Goal: Task Accomplishment & Management: Manage account settings

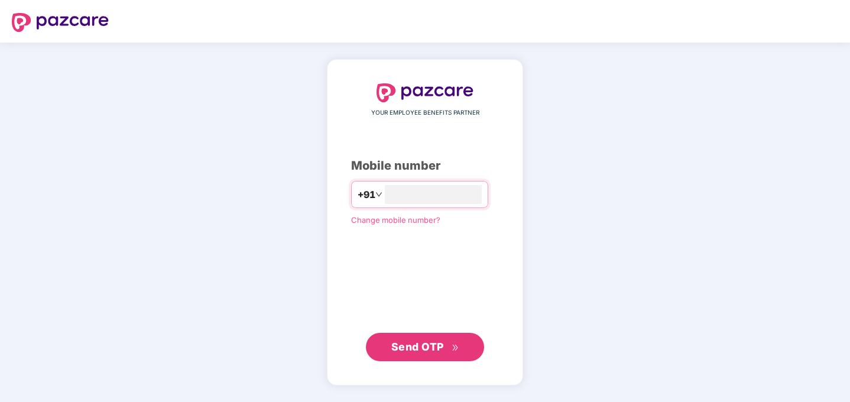
type input "**********"
click at [449, 348] on span "Send OTP" at bounding box center [425, 347] width 68 height 17
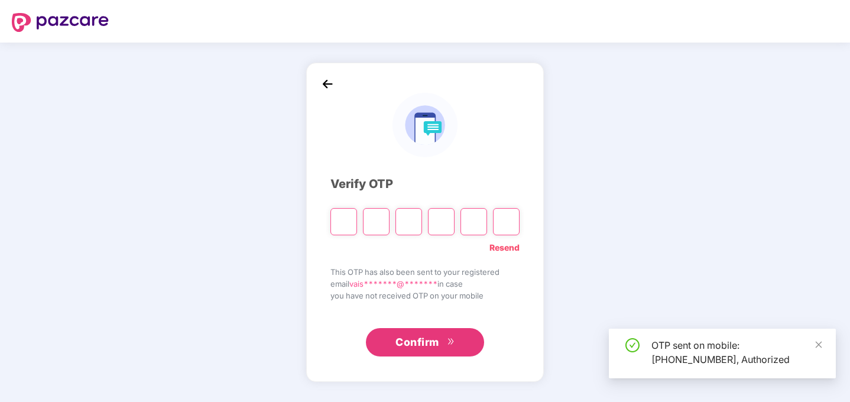
type input "*"
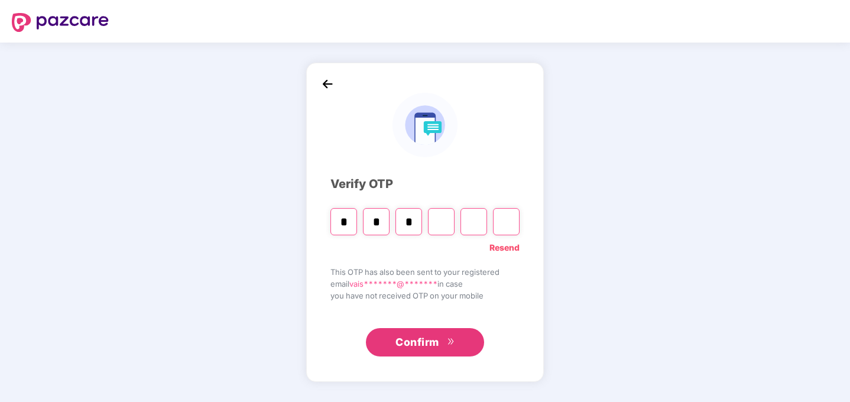
type input "*"
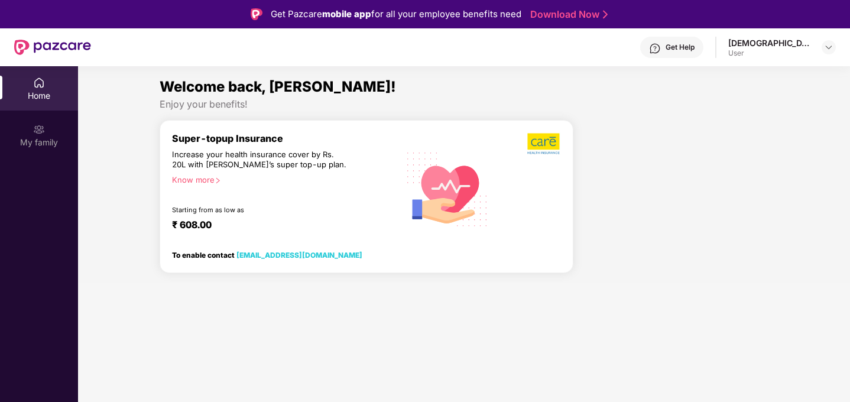
click at [58, 42] on img at bounding box center [52, 47] width 77 height 15
click at [50, 141] on div "My family" at bounding box center [39, 143] width 78 height 12
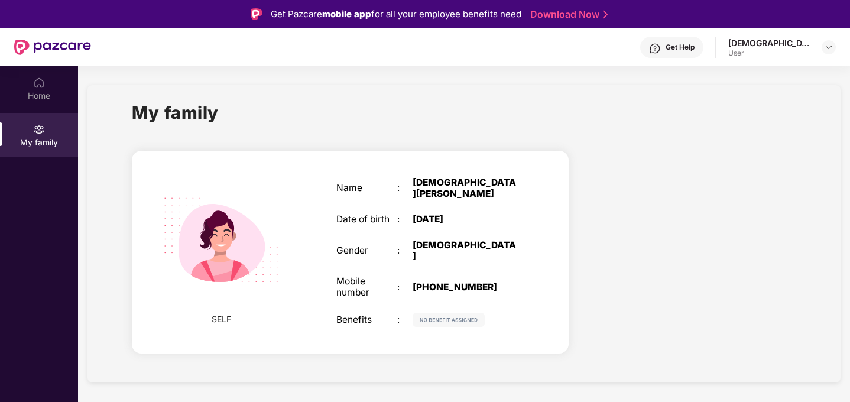
scroll to position [66, 0]
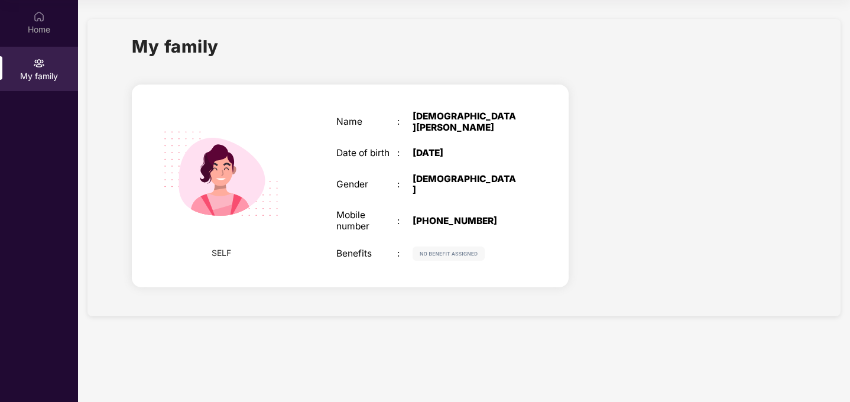
click at [425, 247] on img at bounding box center [449, 254] width 72 height 14
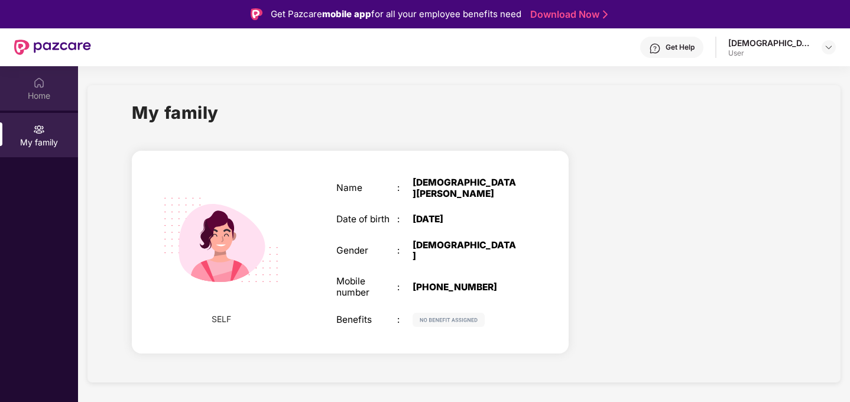
click at [49, 96] on div "Home" at bounding box center [39, 96] width 78 height 12
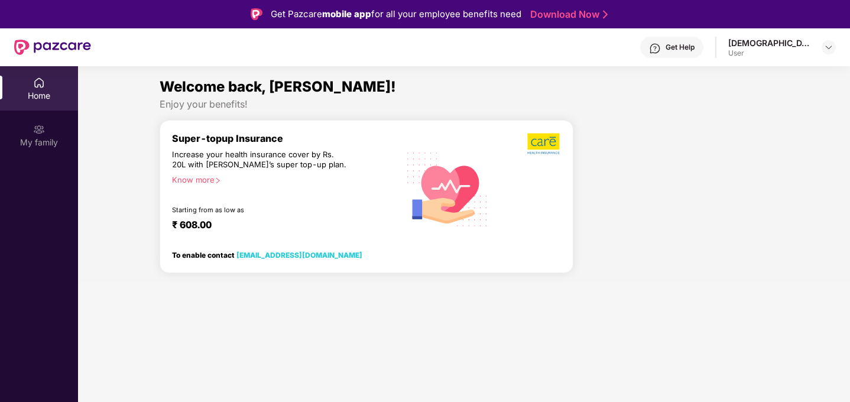
click at [789, 55] on div "User" at bounding box center [770, 52] width 83 height 9
click at [817, 51] on div "[DEMOGRAPHIC_DATA] K User" at bounding box center [783, 47] width 108 height 21
click at [824, 51] on img at bounding box center [828, 47] width 9 height 9
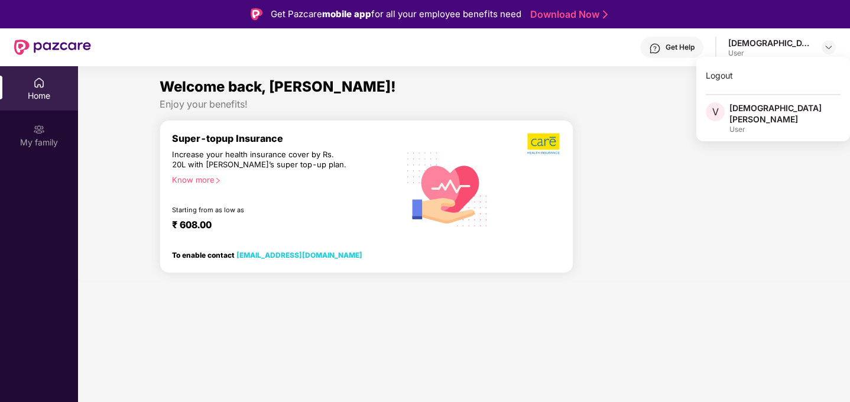
click at [764, 100] on div "Logout V [PERSON_NAME] K User" at bounding box center [774, 99] width 154 height 85
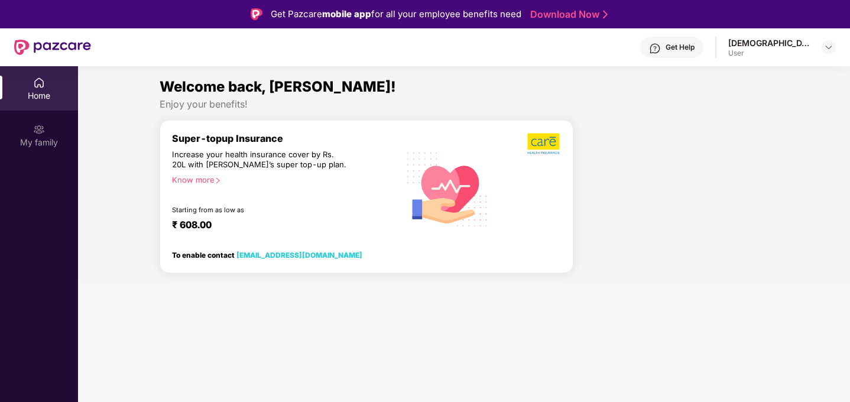
click at [764, 114] on div "Welcome back, [PERSON_NAME]! Enjoy your benefits! Super-topup Insurance Increas…" at bounding box center [464, 179] width 782 height 207
click at [829, 33] on div "Get Help [PERSON_NAME] K User" at bounding box center [463, 47] width 745 height 38
click at [829, 41] on div at bounding box center [829, 47] width 14 height 14
